Goal: Navigation & Orientation: Find specific page/section

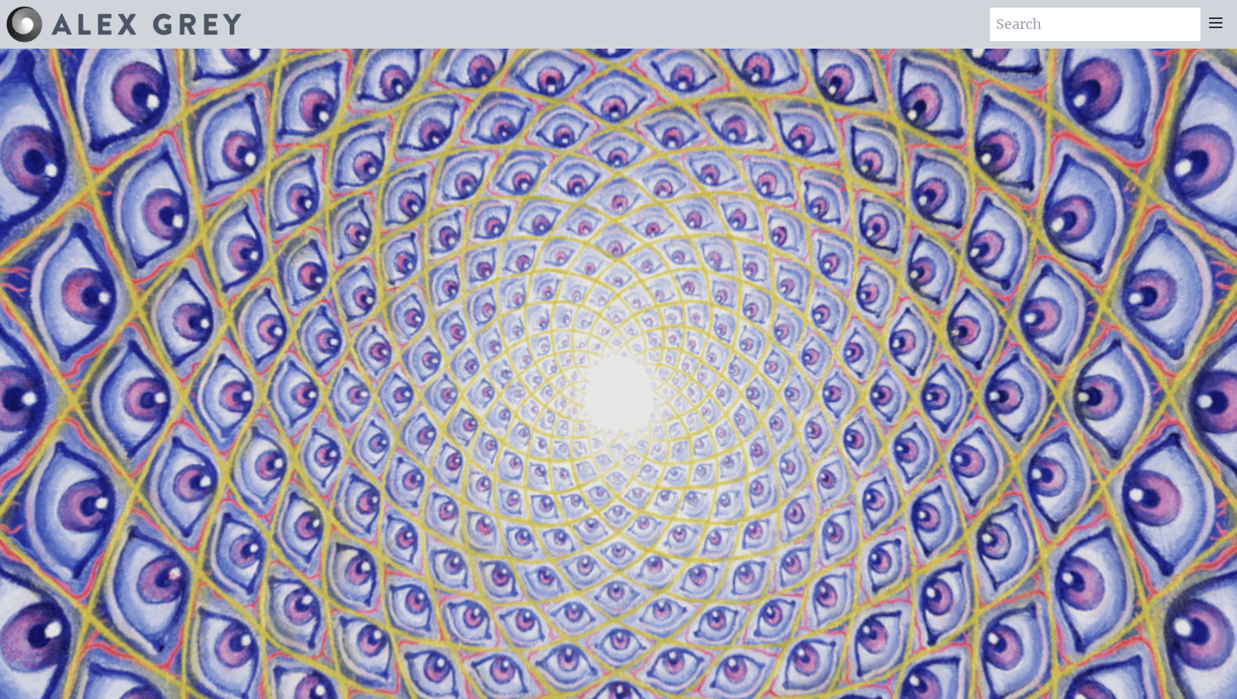
click at [1211, 27] on icon at bounding box center [1215, 22] width 12 height 9
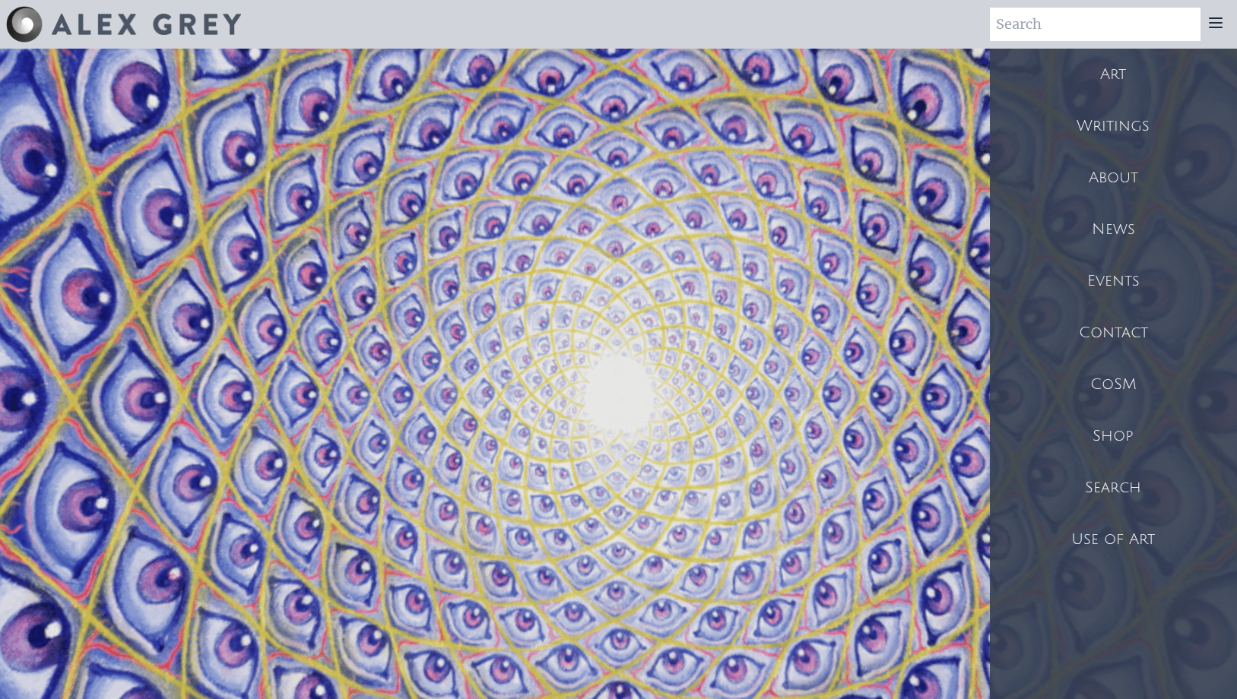
click at [1089, 71] on div "Art" at bounding box center [1113, 75] width 247 height 52
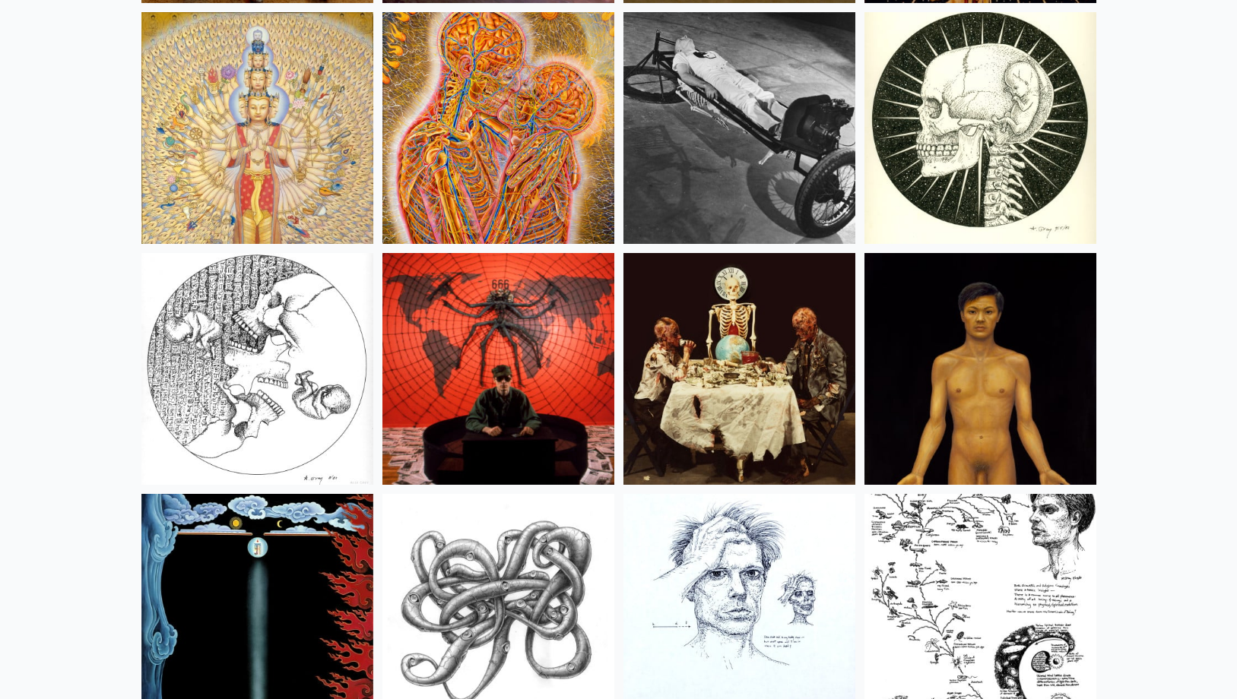
scroll to position [17513, 0]
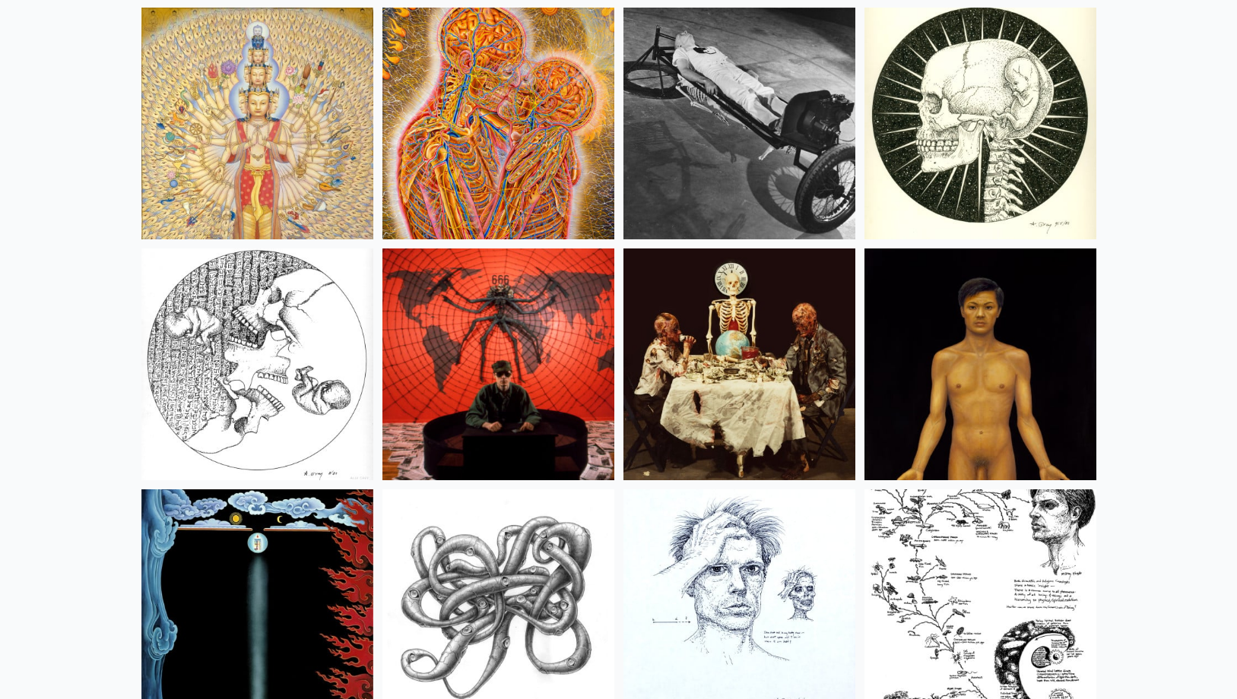
click at [520, 95] on img at bounding box center [498, 124] width 232 height 232
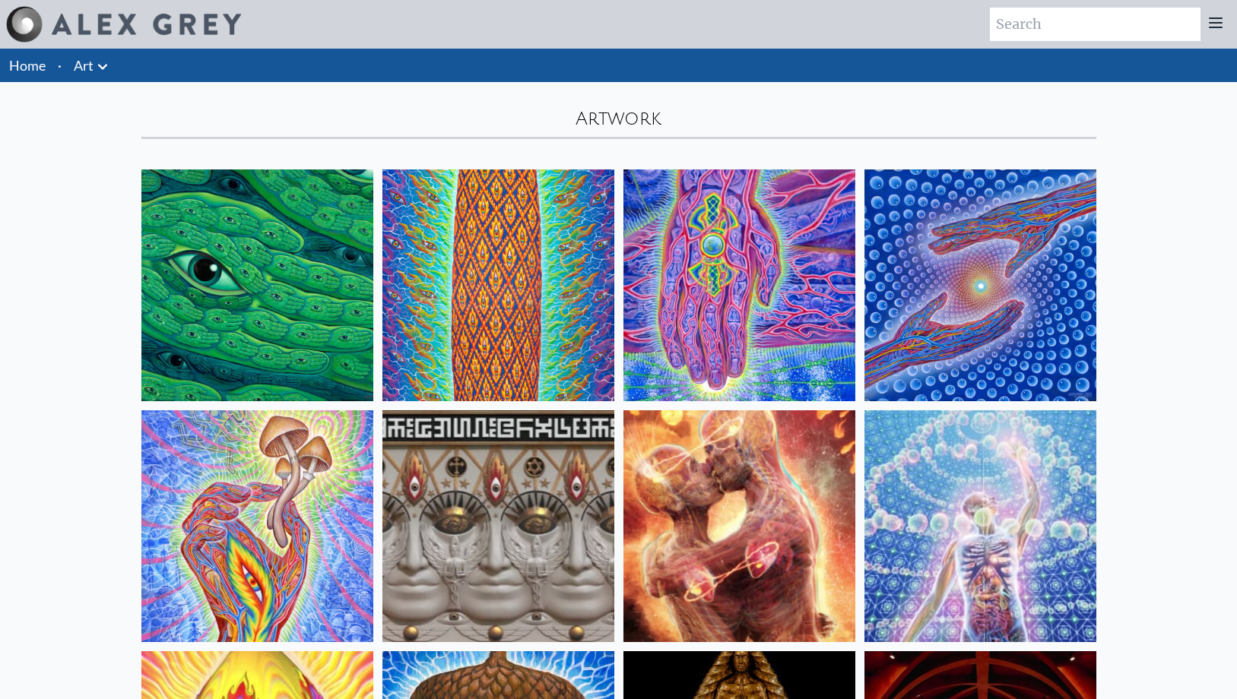
scroll to position [0, 0]
click at [1208, 26] on icon at bounding box center [1215, 23] width 18 height 18
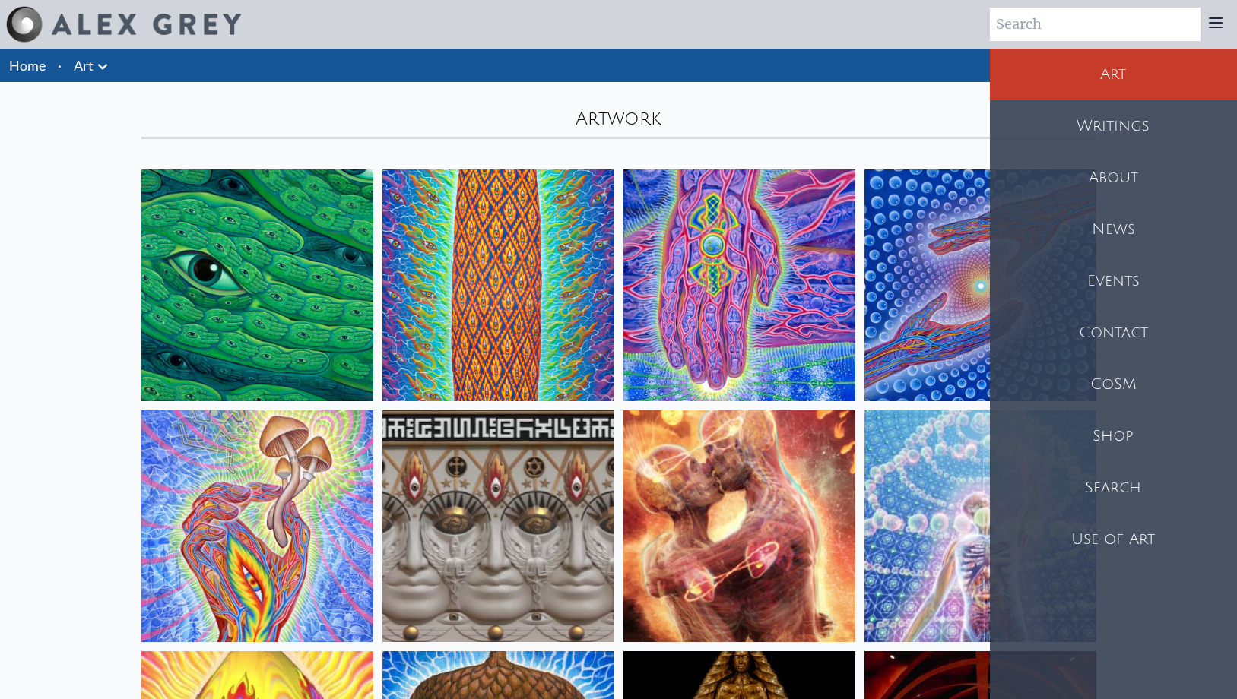
click at [1081, 170] on div "About" at bounding box center [1113, 178] width 247 height 52
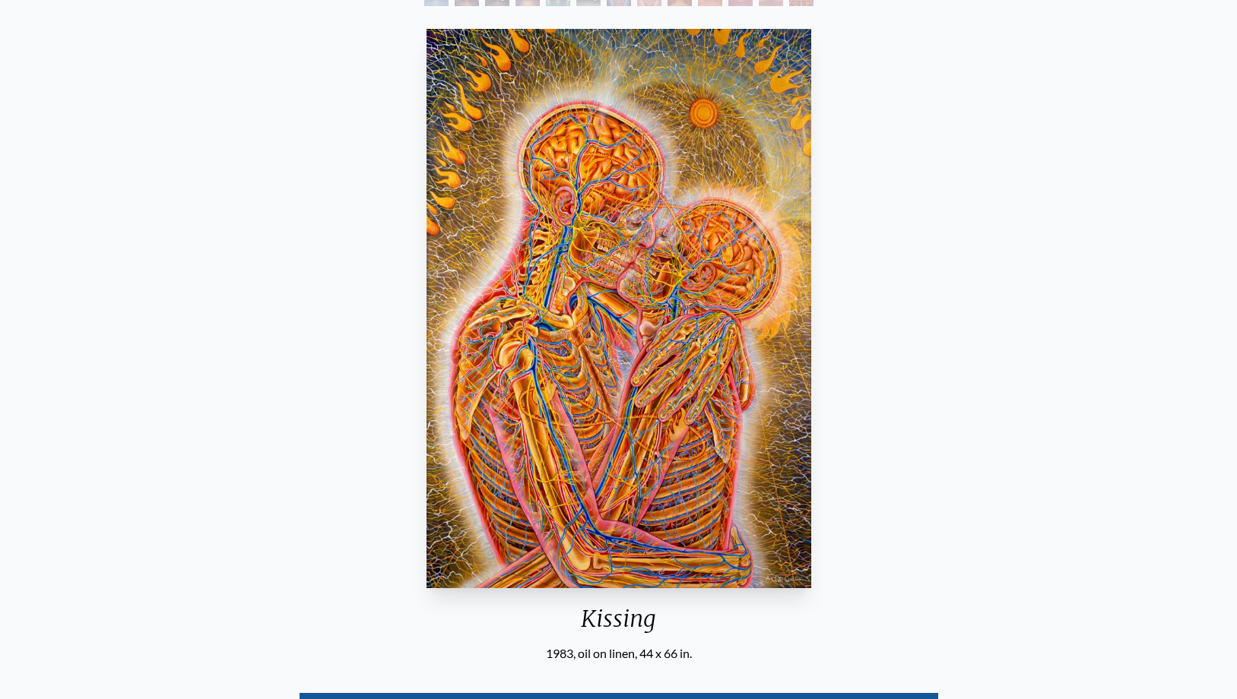
scroll to position [201, 0]
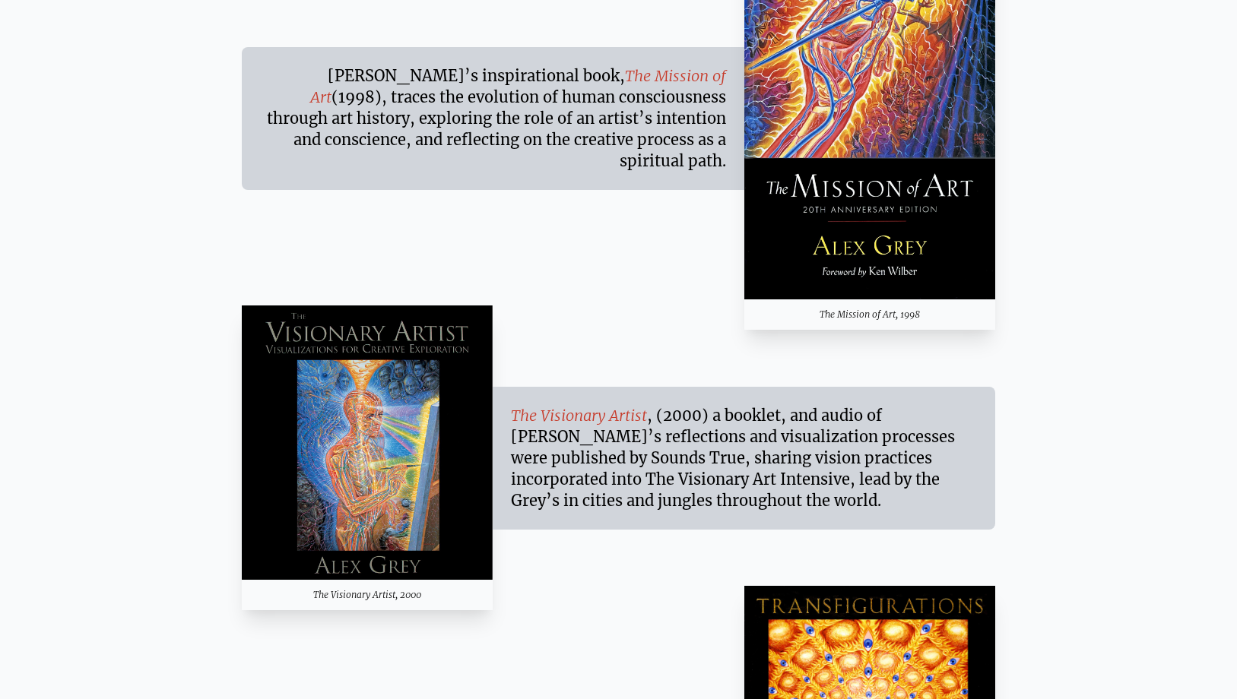
scroll to position [10097, 0]
